Goal: Transaction & Acquisition: Download file/media

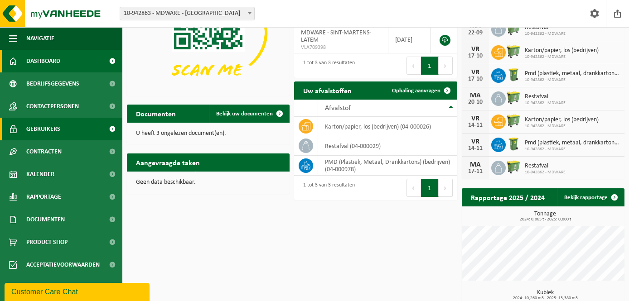
scroll to position [123, 0]
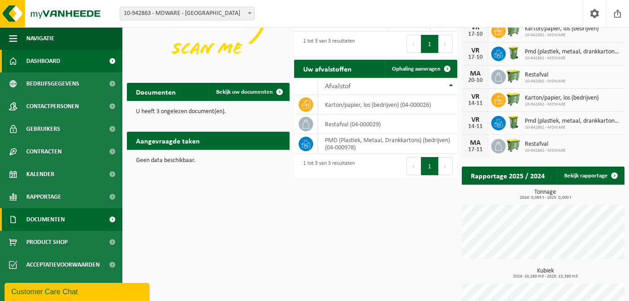
click at [58, 220] on span "Documenten" at bounding box center [45, 220] width 39 height 23
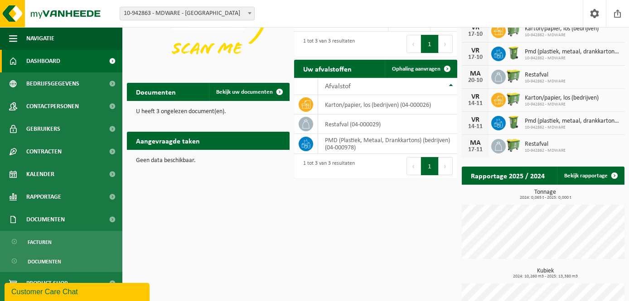
drag, startPoint x: 49, startPoint y: 241, endPoint x: 198, endPoint y: 213, distance: 151.7
click at [49, 241] on span "Facturen" at bounding box center [40, 242] width 24 height 17
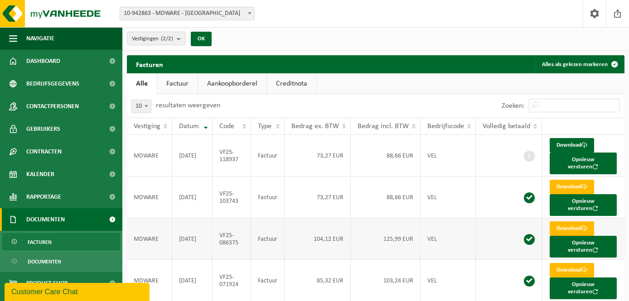
click at [373, 220] on td "125,99 EUR" at bounding box center [386, 240] width 70 height 42
click at [578, 222] on link "Download" at bounding box center [572, 229] width 44 height 15
click at [569, 263] on link "Download" at bounding box center [572, 270] width 44 height 15
click at [574, 180] on link "Download" at bounding box center [572, 187] width 44 height 15
